Goal: Contribute content: Add original content to the website for others to see

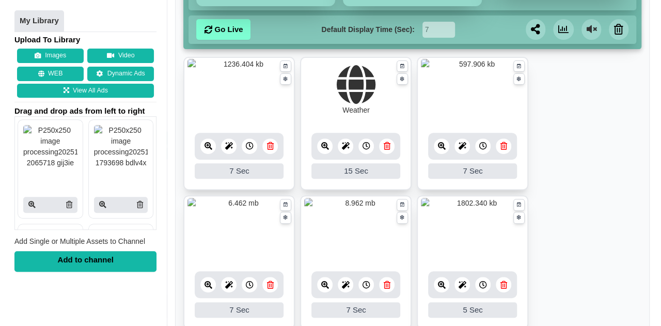
scroll to position [159, 0]
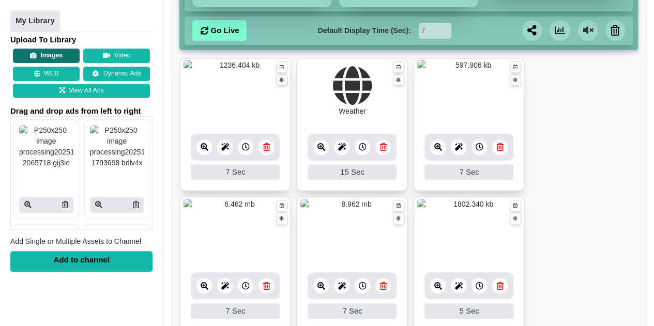
click at [51, 59] on button "Images" at bounding box center [46, 56] width 67 height 14
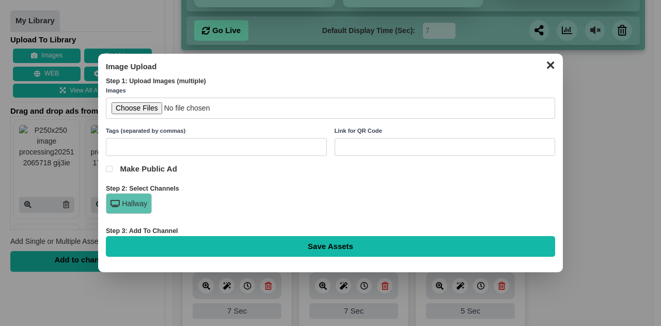
click at [152, 111] on input "file" at bounding box center [331, 108] width 450 height 21
type input "C:\fakepath\We appreciate your outstanding effort in collecting and delivering …"
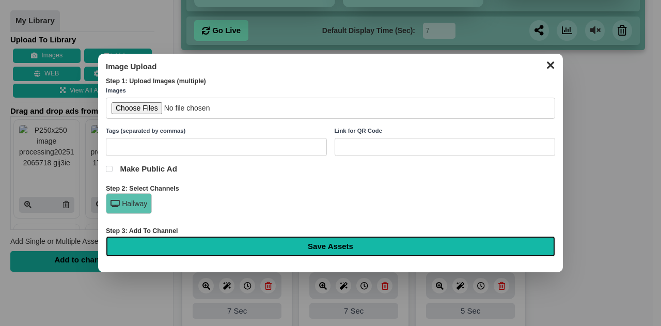
click at [400, 243] on input "Save Assets" at bounding box center [331, 246] width 450 height 21
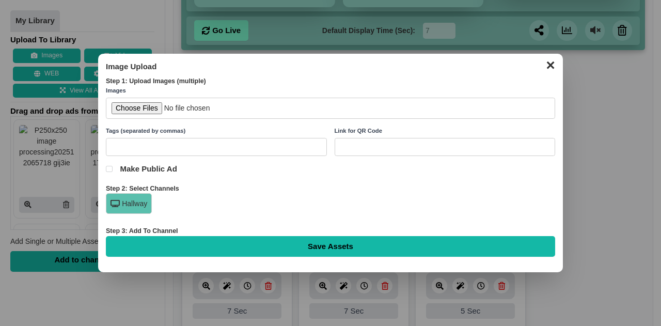
type input "Saving..."
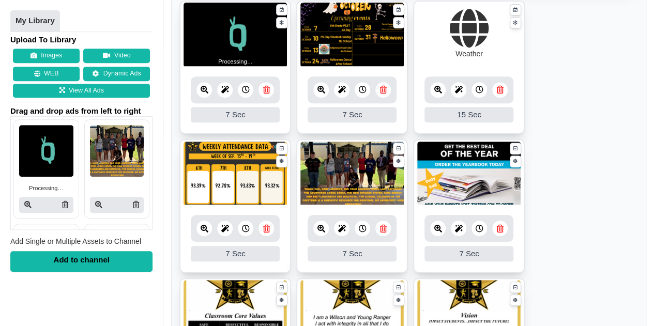
scroll to position [241, 0]
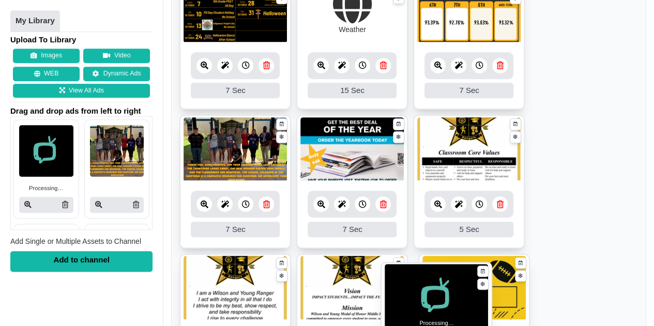
drag, startPoint x: 241, startPoint y: 12, endPoint x: 442, endPoint y: 298, distance: 350.1
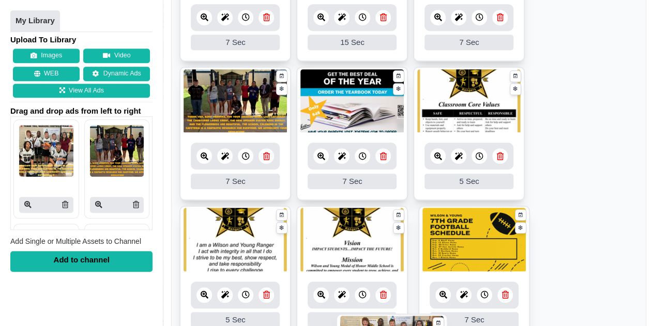
scroll to position [351, 0]
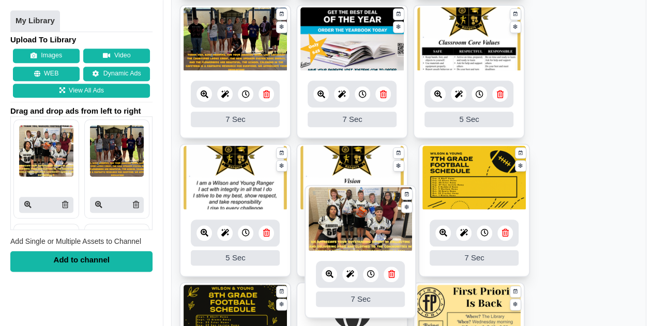
drag, startPoint x: 252, startPoint y: 88, endPoint x: 382, endPoint y: 239, distance: 199.3
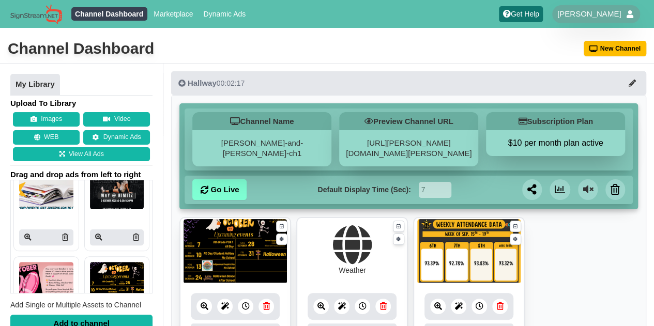
scroll to position [135, 0]
click at [208, 189] on link "Go Live" at bounding box center [219, 189] width 54 height 21
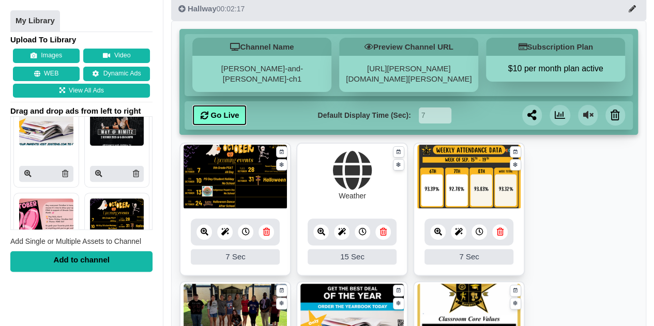
click at [227, 115] on link "Go Live" at bounding box center [219, 115] width 54 height 21
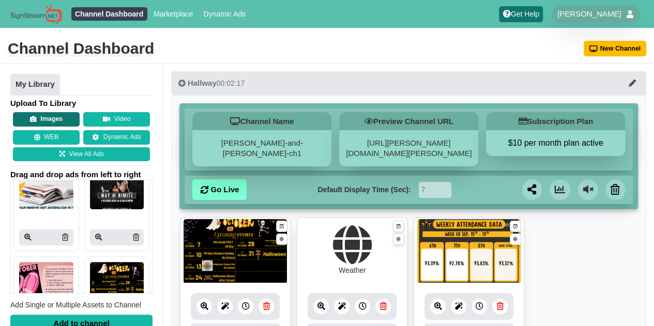
click at [48, 113] on button "Images" at bounding box center [46, 119] width 67 height 14
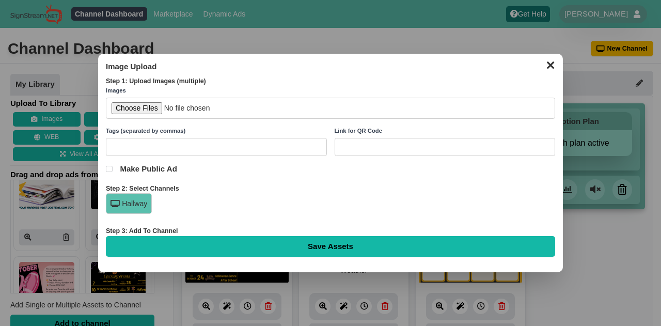
click at [153, 108] on input "file" at bounding box center [331, 108] width 450 height 21
type input "C:\fakepath\This Week in American History .png"
click at [367, 63] on h3 "Image Upload" at bounding box center [331, 66] width 450 height 10
click at [548, 67] on button "✕" at bounding box center [551, 64] width 20 height 16
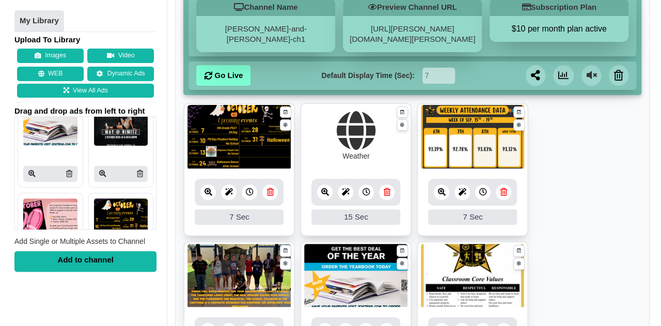
scroll to position [115, 0]
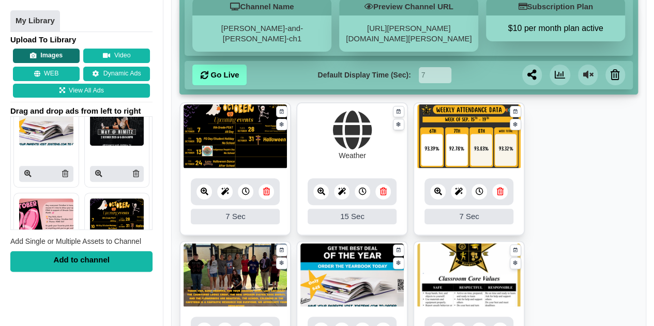
click at [40, 55] on button "Images" at bounding box center [46, 56] width 67 height 14
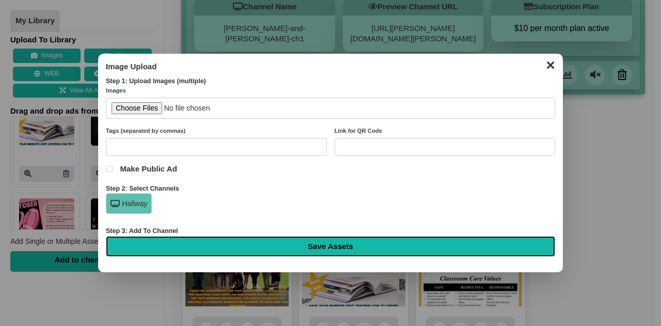
click at [263, 238] on input "Save Assets" at bounding box center [331, 246] width 450 height 21
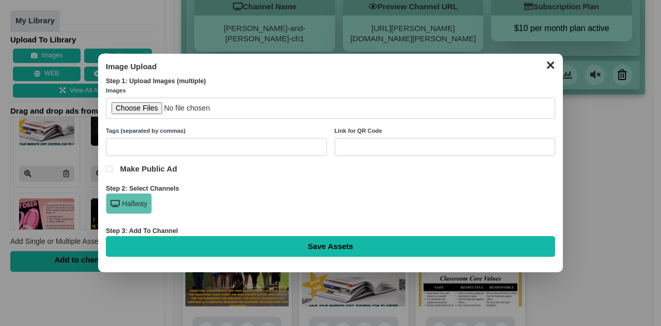
type input "Saving..."
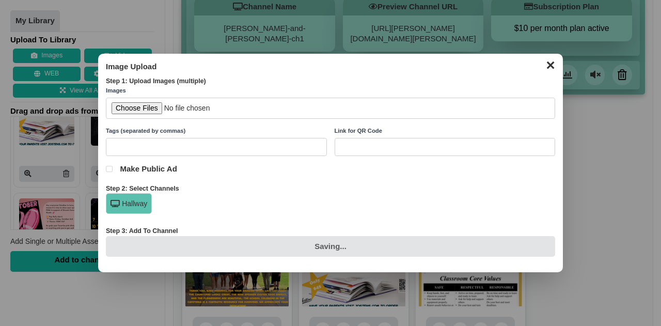
drag, startPoint x: 291, startPoint y: 194, endPoint x: 305, endPoint y: 203, distance: 16.1
click at [305, 203] on div "Hallway" at bounding box center [331, 206] width 450 height 26
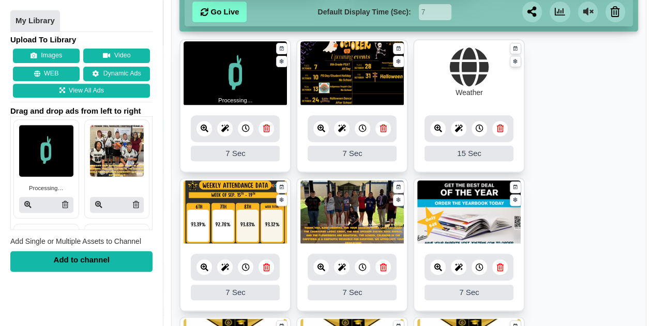
scroll to position [174, 0]
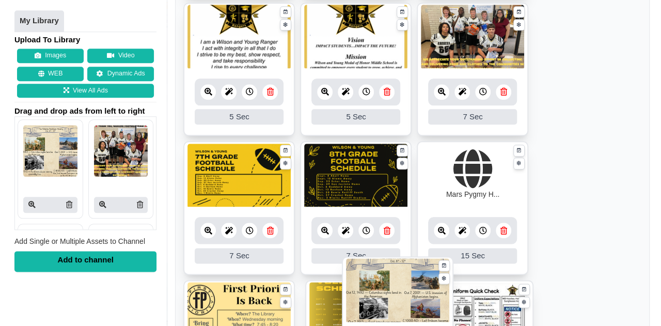
scroll to position [523, 0]
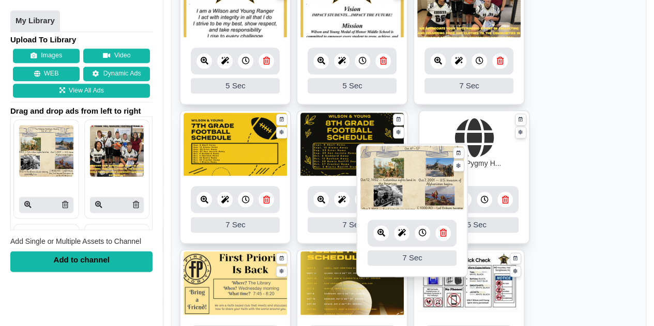
drag, startPoint x: 238, startPoint y: 56, endPoint x: 413, endPoint y: 176, distance: 212.7
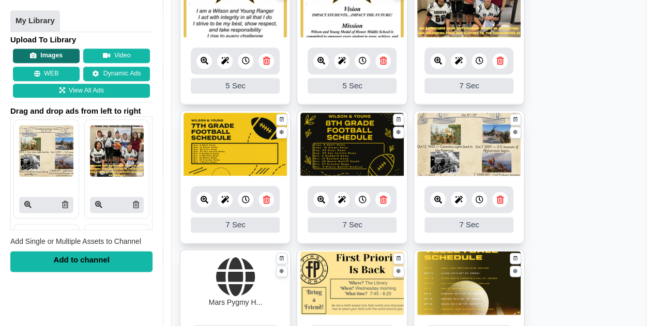
click at [45, 59] on button "Images" at bounding box center [46, 56] width 67 height 14
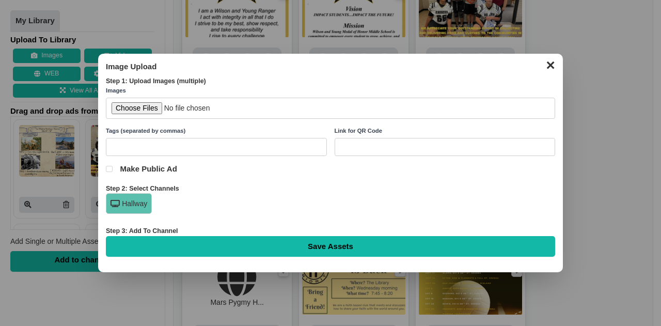
click at [126, 108] on input "file" at bounding box center [331, 108] width 450 height 21
type input "C:\fakepath\SAT Words of the Week.png"
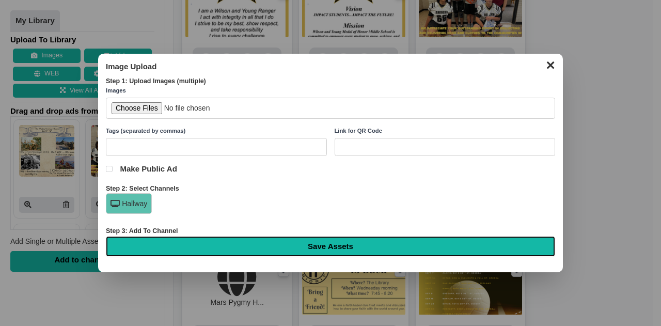
click at [261, 239] on input "Save Assets" at bounding box center [331, 246] width 450 height 21
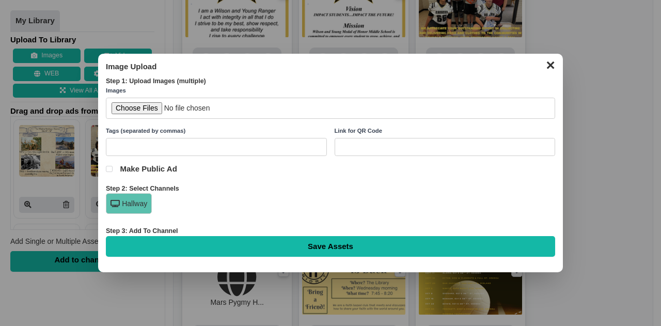
type input "Saving..."
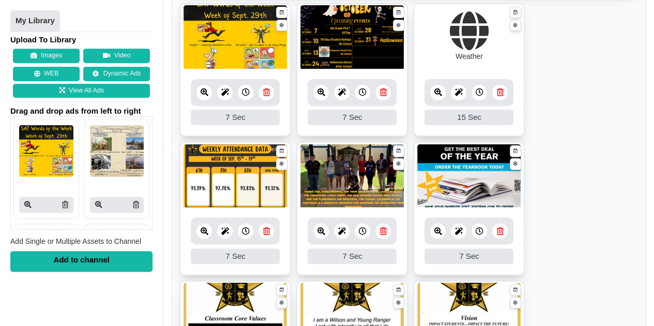
scroll to position [213, 0]
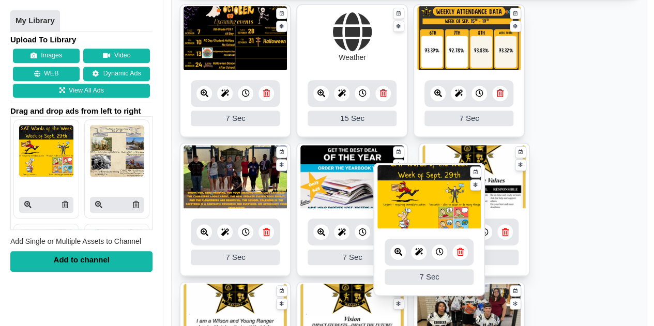
drag, startPoint x: 239, startPoint y: 43, endPoint x: 433, endPoint y: 202, distance: 250.4
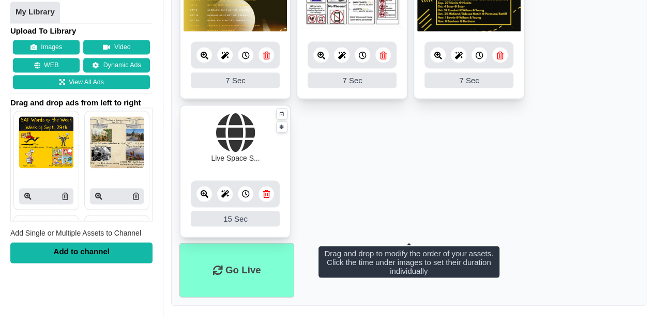
scroll to position [943, 0]
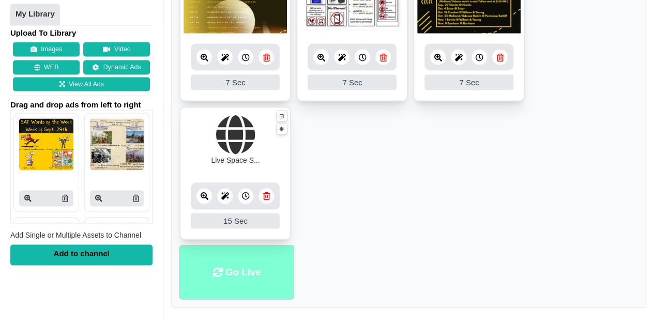
click at [243, 287] on li "Go Live" at bounding box center [236, 272] width 115 height 54
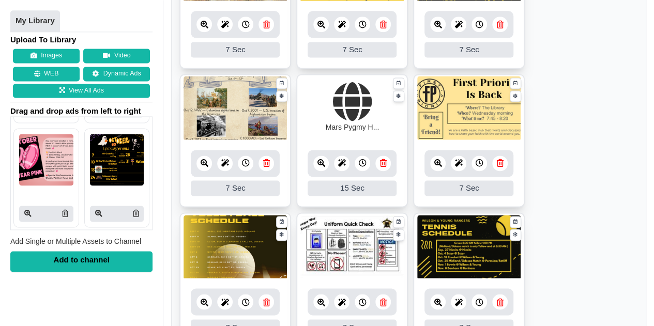
scroll to position [792, 0]
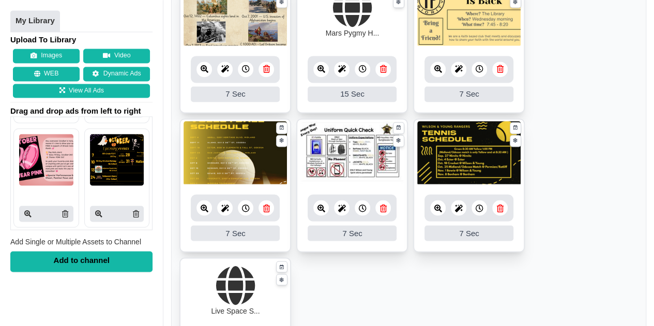
click at [232, 285] on icon at bounding box center [234, 285] width 39 height 40
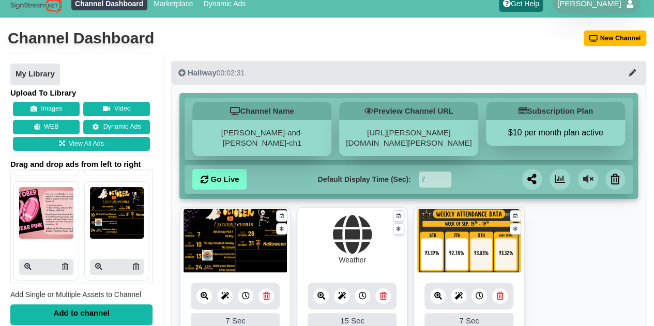
scroll to position [7, 0]
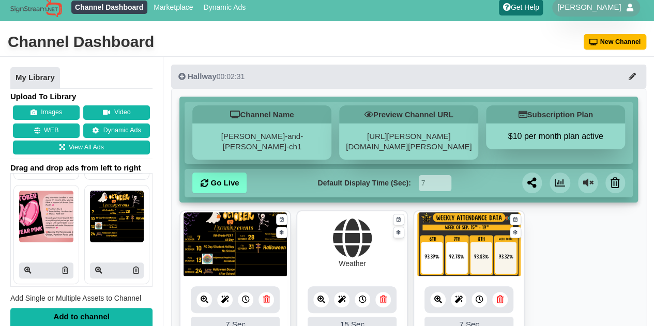
drag, startPoint x: 129, startPoint y: 268, endPoint x: 368, endPoint y: 59, distance: 317.5
click at [132, 268] on icon at bounding box center [135, 270] width 6 height 7
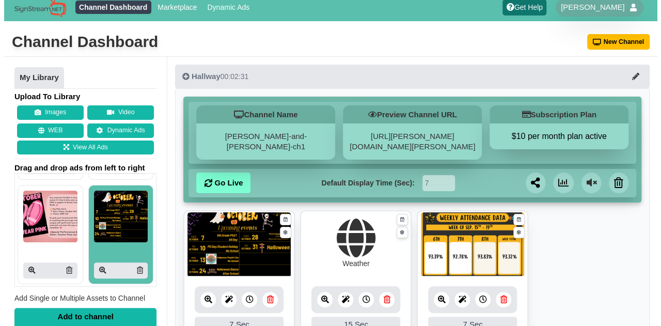
scroll to position [34, 0]
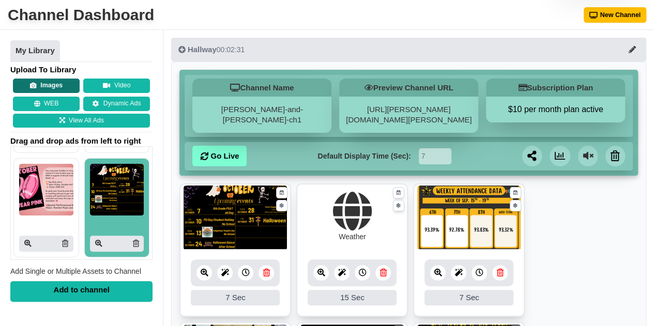
click at [63, 87] on button "Images" at bounding box center [46, 86] width 67 height 14
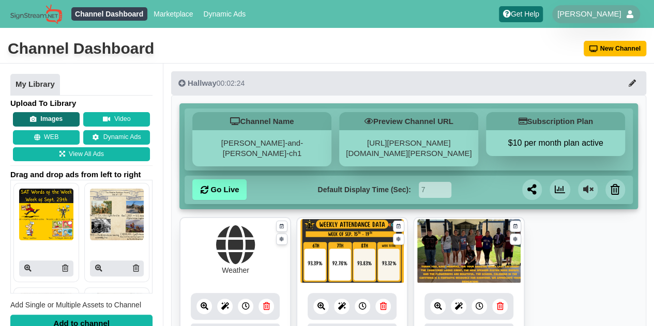
click at [46, 115] on button "Images" at bounding box center [46, 119] width 67 height 14
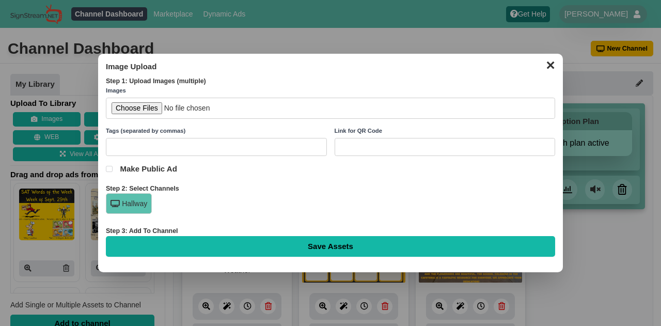
click at [141, 107] on input "file" at bounding box center [331, 108] width 450 height 21
type input "C:\fakepath\Peach Minimalist Summer Upcoming Events Instagram Post.png"
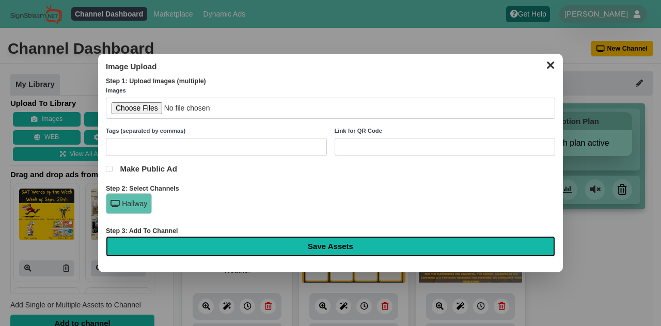
click at [350, 241] on input "Save Assets" at bounding box center [331, 246] width 450 height 21
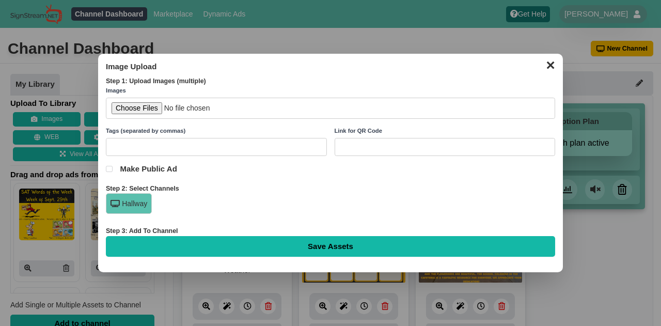
type input "Saving..."
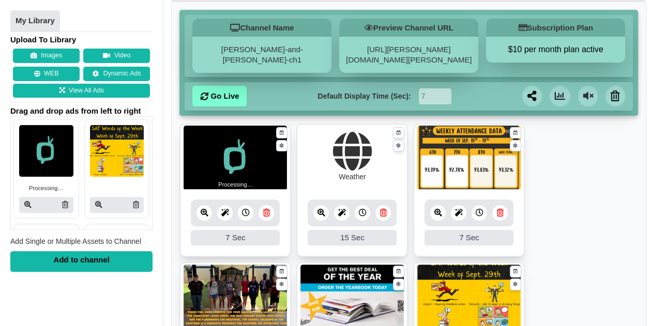
scroll to position [93, 0]
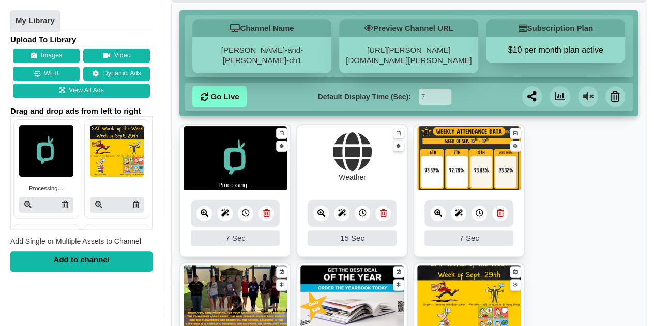
click at [226, 215] on icon at bounding box center [225, 213] width 8 height 8
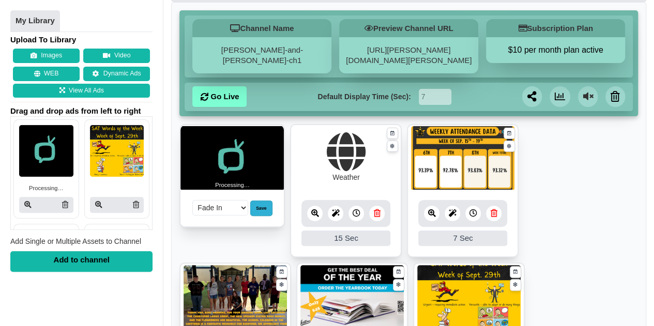
click at [263, 207] on div "Save" at bounding box center [261, 208] width 22 height 16
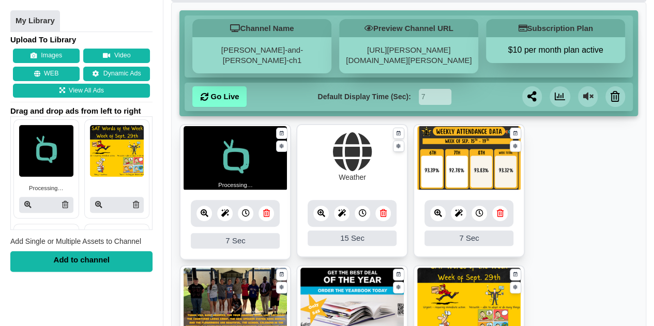
click at [200, 214] on icon at bounding box center [204, 213] width 8 height 8
click at [248, 215] on icon at bounding box center [246, 213] width 8 height 8
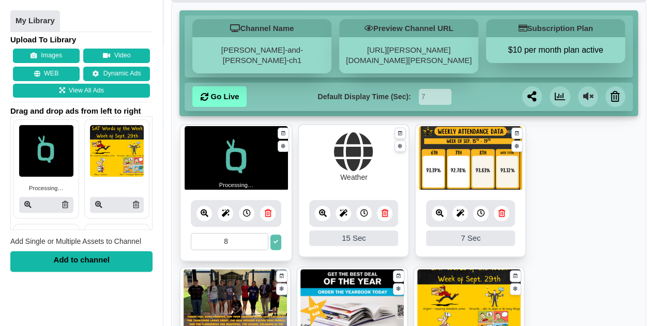
click at [261, 238] on input "8" at bounding box center [230, 241] width 78 height 17
click at [261, 238] on input "9" at bounding box center [230, 241] width 78 height 17
click at [261, 238] on input "10" at bounding box center [230, 241] width 78 height 17
click at [261, 238] on input "11" at bounding box center [230, 241] width 78 height 17
click at [261, 238] on input "12" at bounding box center [230, 241] width 78 height 17
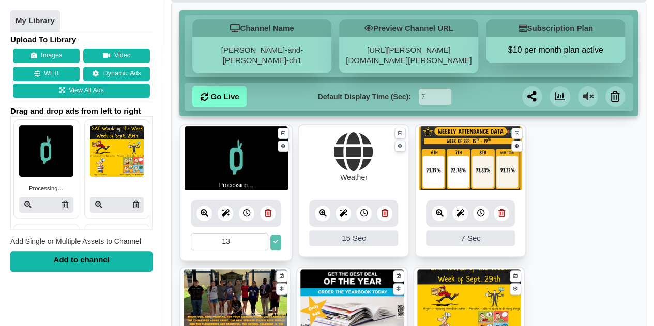
click at [261, 238] on input "13" at bounding box center [230, 241] width 78 height 17
click at [261, 238] on input "14" at bounding box center [230, 241] width 78 height 17
type input "15"
click at [261, 238] on input "15" at bounding box center [230, 241] width 78 height 17
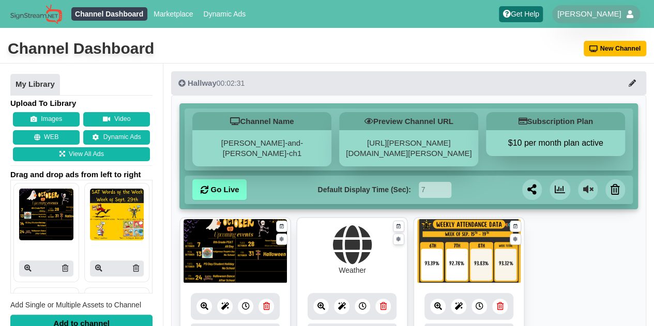
click at [208, 303] on link at bounding box center [204, 307] width 16 height 16
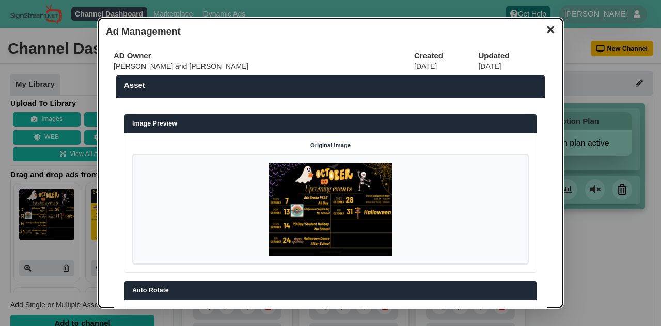
click at [543, 28] on button "✕" at bounding box center [551, 29] width 20 height 16
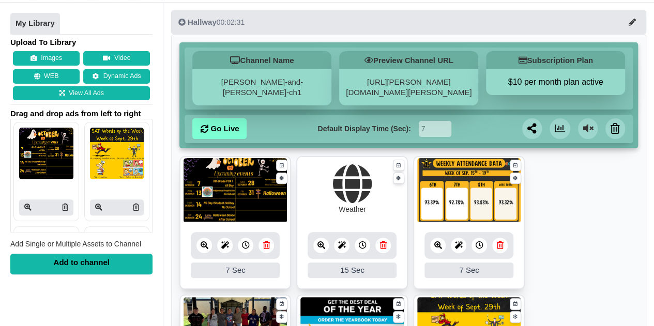
scroll to position [73, 0]
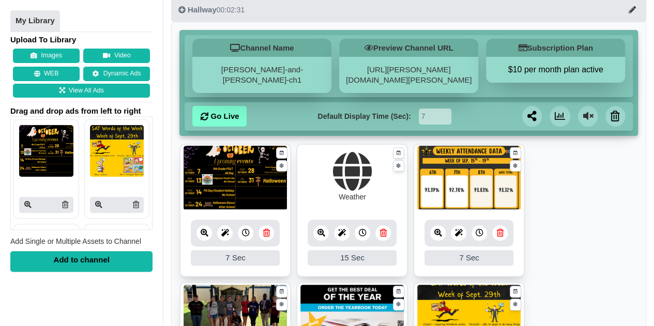
click at [249, 231] on div at bounding box center [246, 233] width 16 height 16
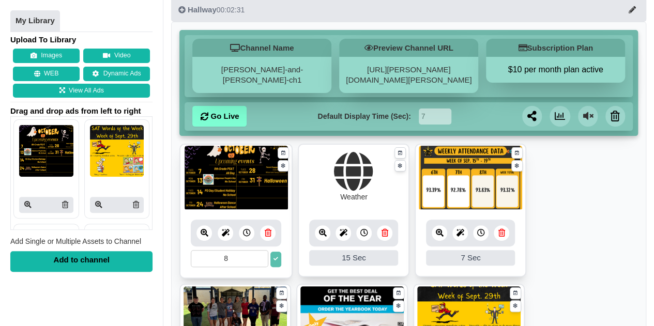
click at [259, 254] on input "8" at bounding box center [230, 258] width 78 height 17
click at [259, 254] on input "9" at bounding box center [230, 258] width 78 height 17
click at [259, 254] on input "10" at bounding box center [230, 258] width 78 height 17
click at [259, 254] on input "11" at bounding box center [230, 258] width 78 height 17
click at [259, 254] on input "12" at bounding box center [230, 258] width 78 height 17
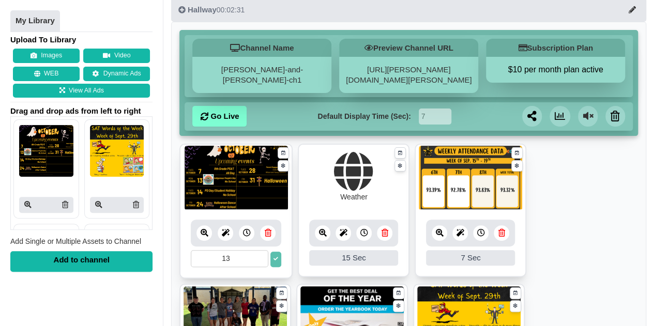
click at [259, 254] on input "13" at bounding box center [230, 258] width 78 height 17
click at [259, 254] on input "14" at bounding box center [230, 258] width 78 height 17
type input "15"
click at [259, 254] on input "15" at bounding box center [230, 258] width 78 height 17
click at [279, 257] on button at bounding box center [275, 260] width 11 height 16
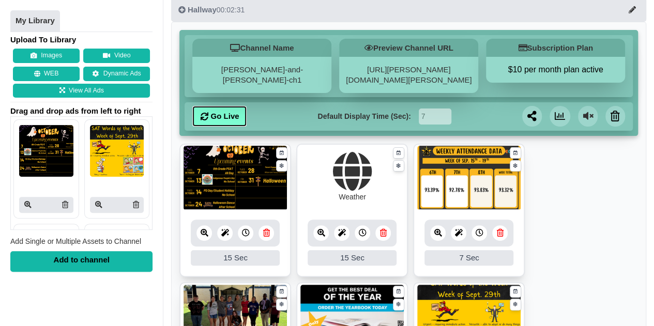
click at [204, 113] on icon at bounding box center [204, 117] width 8 height 8
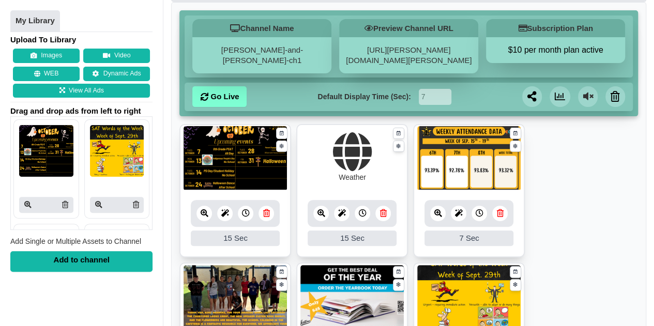
click at [204, 112] on div "Channel Name wilson-and-young-ch1 Preview Channel URL https://wilson-and-young-…" at bounding box center [408, 63] width 458 height 106
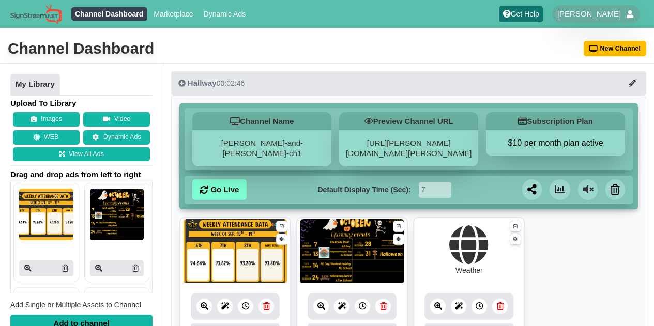
scroll to position [93, 0]
